Goal: Browse casually: Explore the website without a specific task or goal

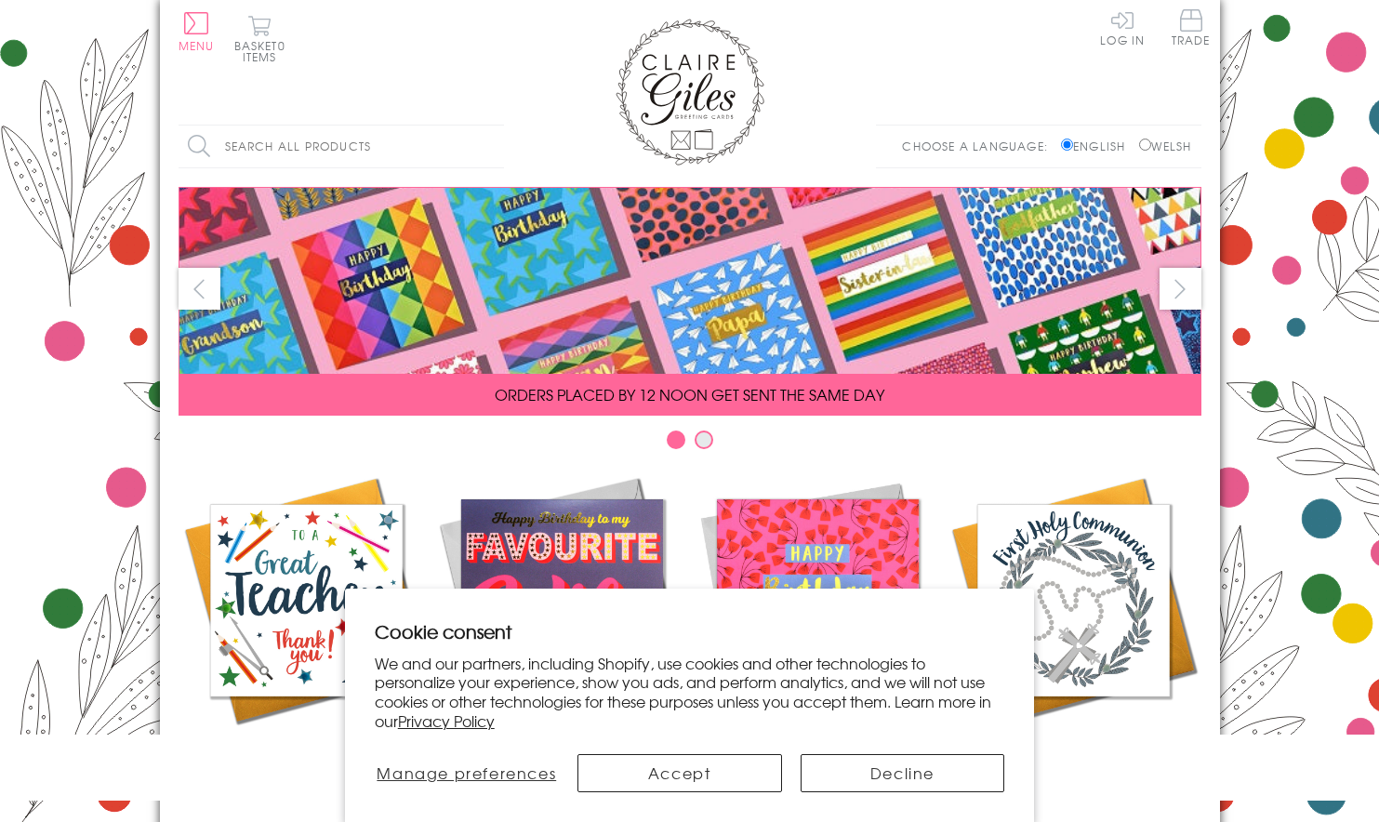
scroll to position [806, 0]
